Goal: Information Seeking & Learning: Learn about a topic

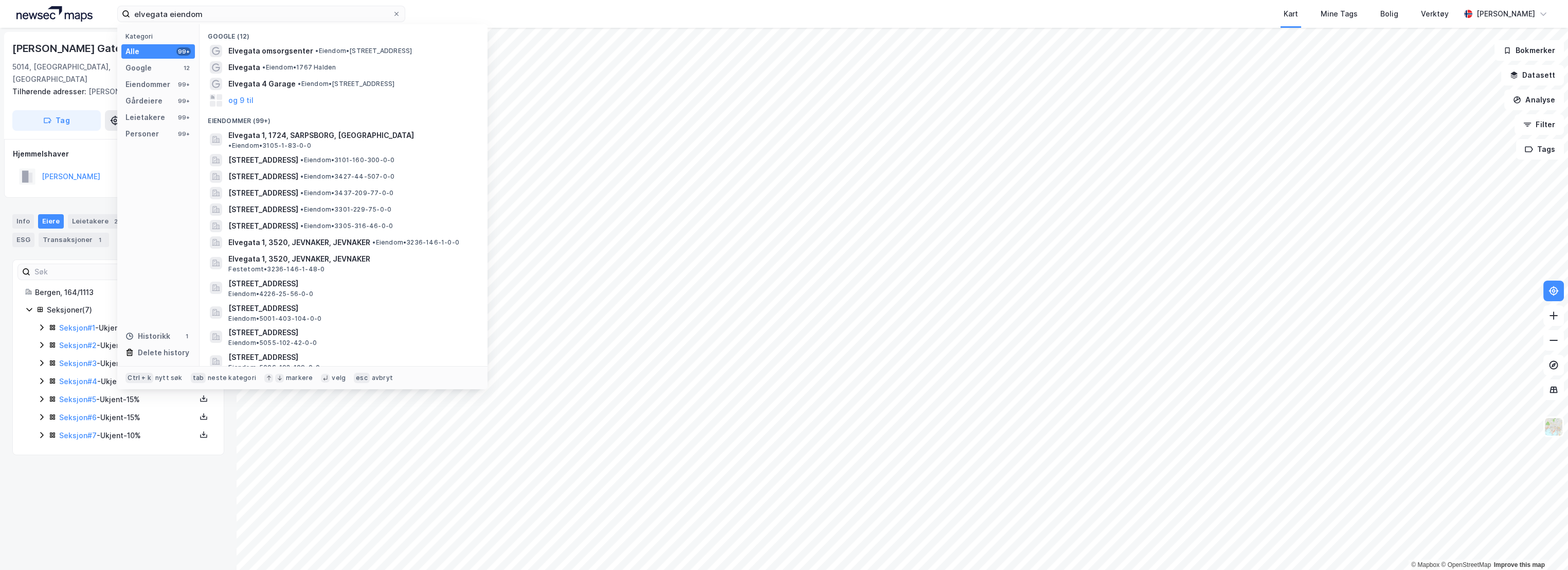
type input "elvegata eiendom"
